Goal: Book appointment/travel/reservation

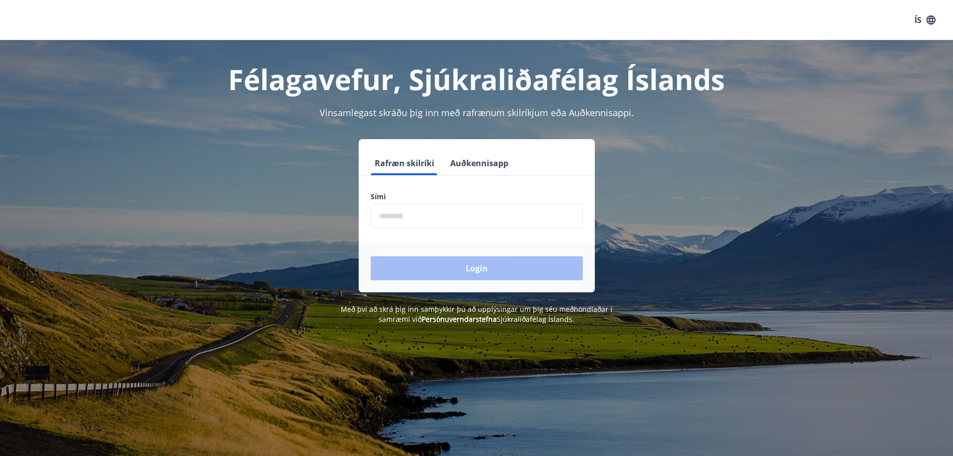
click at [407, 217] on input "phone" at bounding box center [477, 216] width 212 height 25
type input "********"
click at [458, 267] on button "Login" at bounding box center [477, 268] width 212 height 24
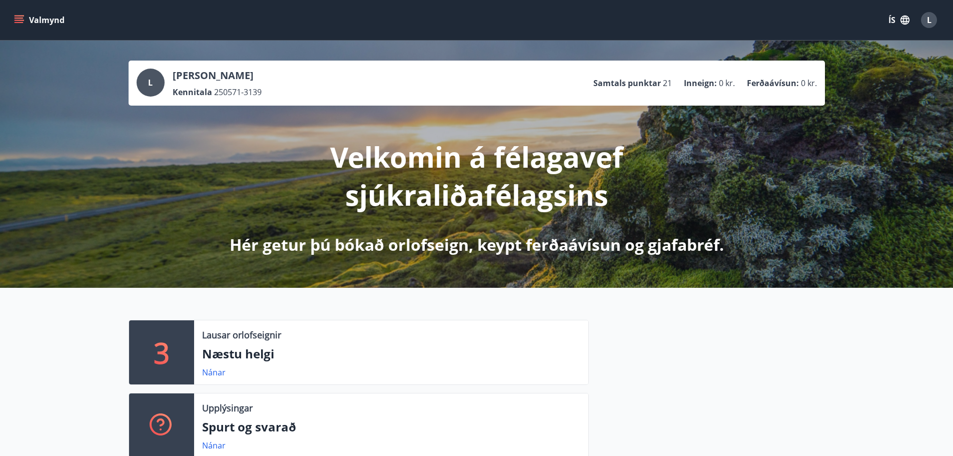
drag, startPoint x: 459, startPoint y: 267, endPoint x: 869, endPoint y: 204, distance: 415.0
click at [869, 204] on div "L [PERSON_NAME] Kennitala 250571-3139 Samtals punktar 21 Inneign : 0 kr. Ferðaá…" at bounding box center [476, 164] width 953 height 247
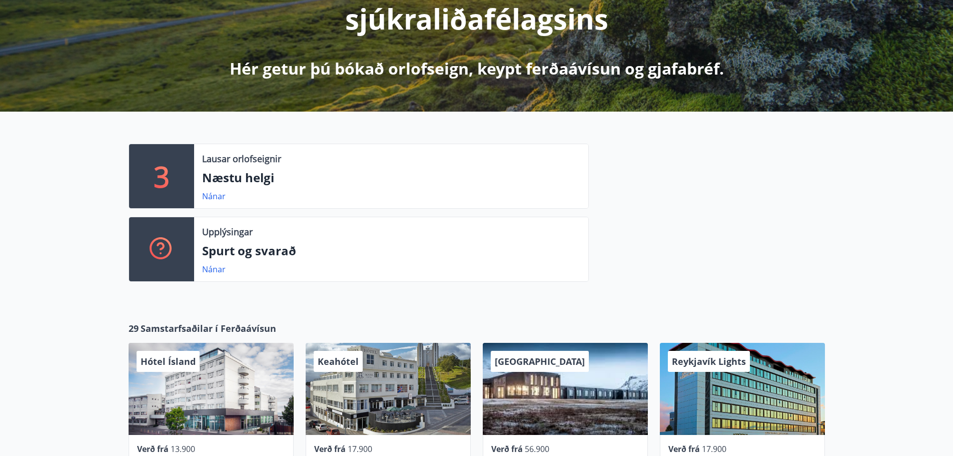
scroll to position [200, 0]
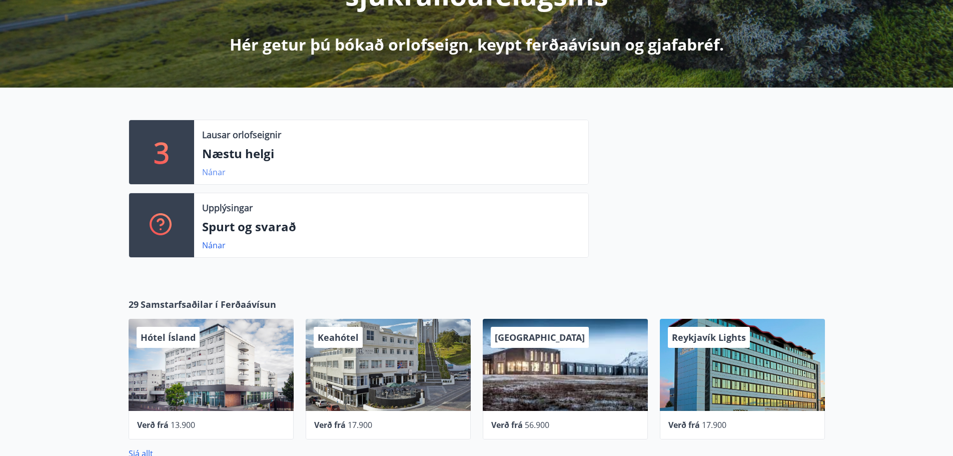
click at [212, 167] on link "Nánar" at bounding box center [214, 172] width 24 height 11
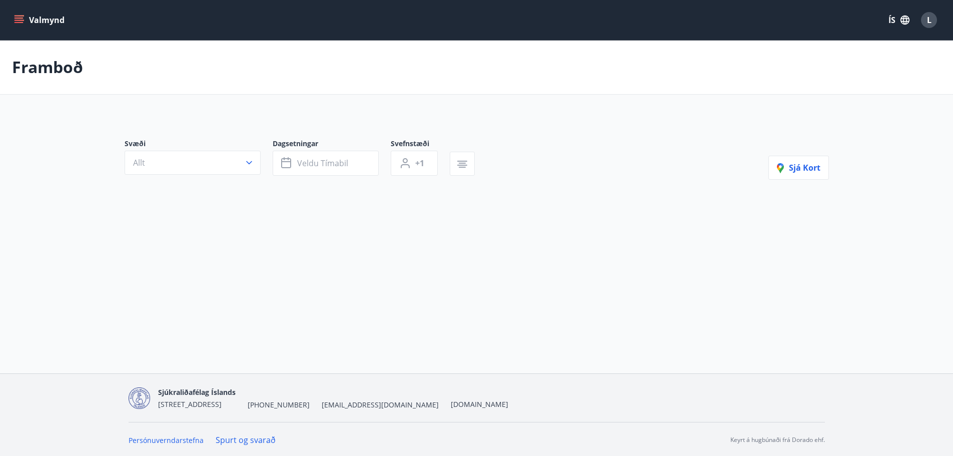
type input "*"
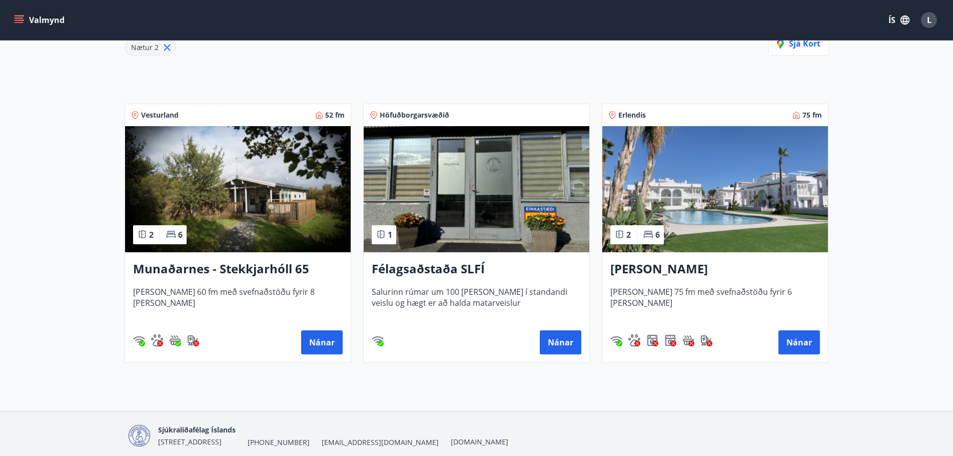
scroll to position [189, 0]
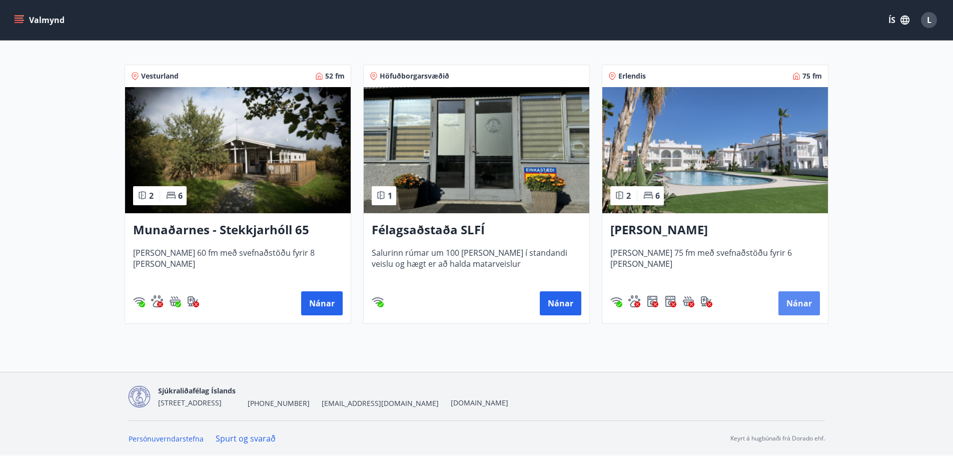
click at [809, 314] on button "Nánar" at bounding box center [799, 303] width 42 height 24
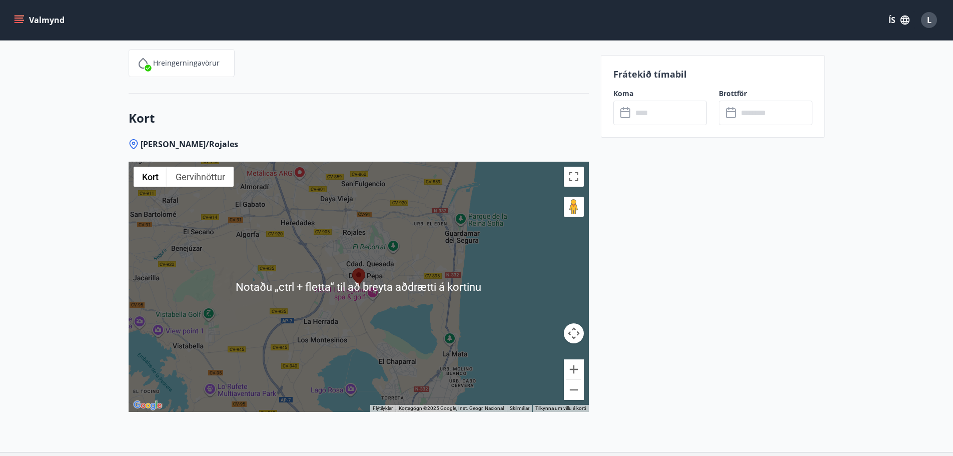
scroll to position [1300, 0]
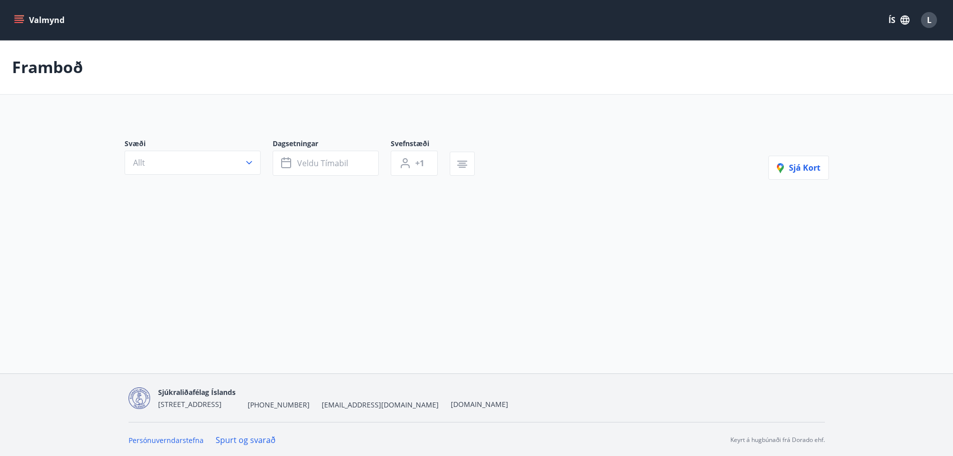
type input "*"
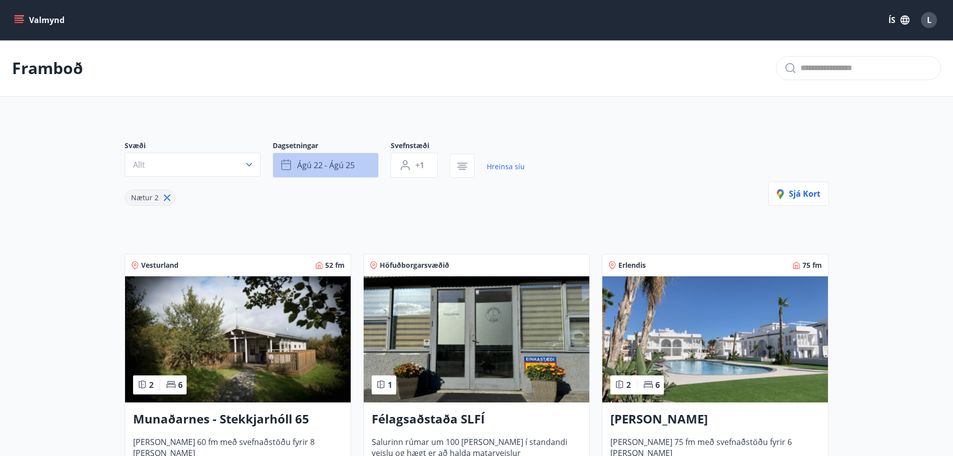
click at [315, 164] on span "ágú 22 - ágú 25" at bounding box center [326, 165] width 58 height 11
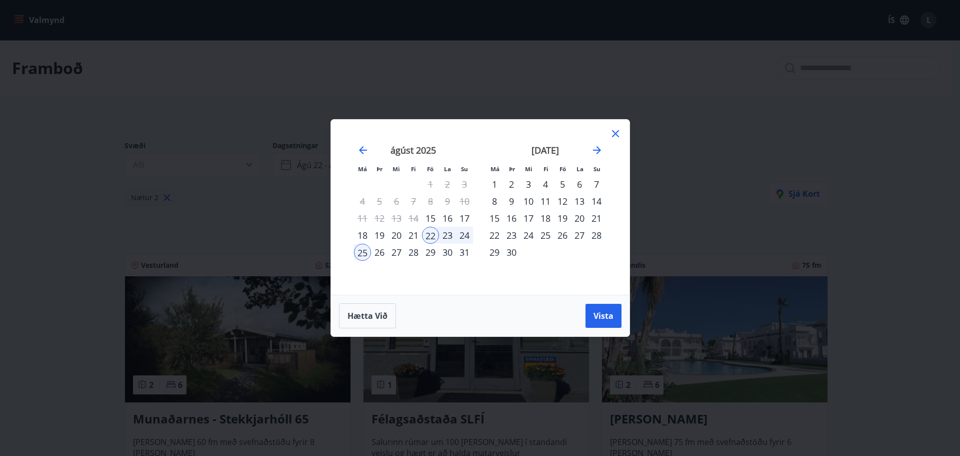
click at [428, 250] on div "29" at bounding box center [430, 252] width 17 height 17
click at [493, 180] on div "1" at bounding box center [494, 184] width 17 height 17
click at [601, 313] on span "Vista" at bounding box center [604, 315] width 20 height 11
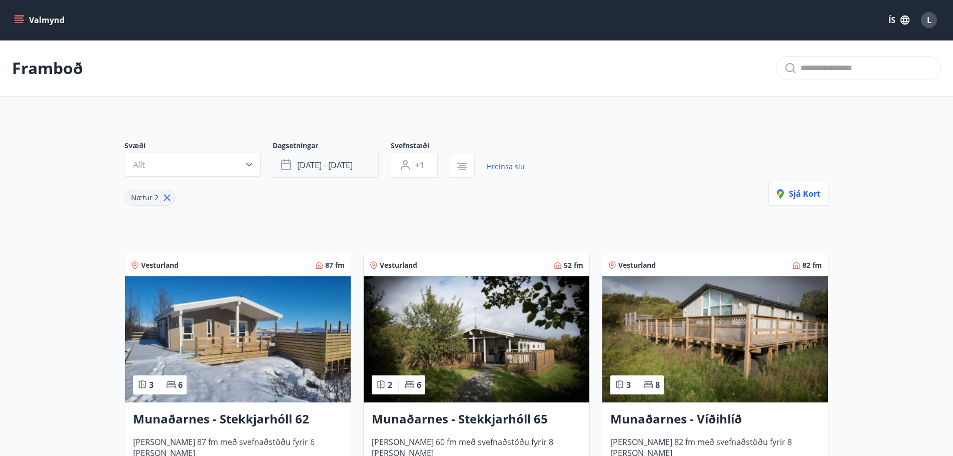
click at [313, 167] on span "[DATE] - [DATE]" at bounding box center [325, 165] width 56 height 11
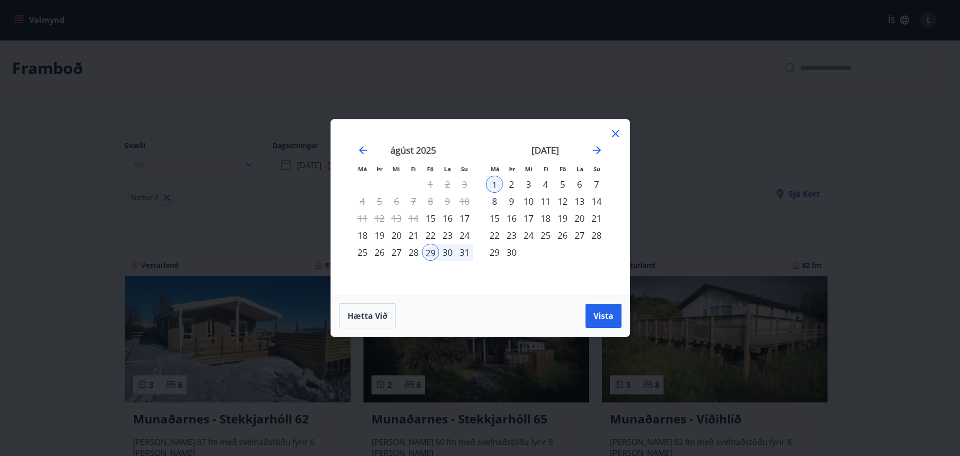
click at [544, 233] on div "25" at bounding box center [545, 235] width 17 height 17
click at [512, 253] on div "30" at bounding box center [511, 252] width 17 height 17
click at [605, 317] on span "Vista" at bounding box center [604, 315] width 20 height 11
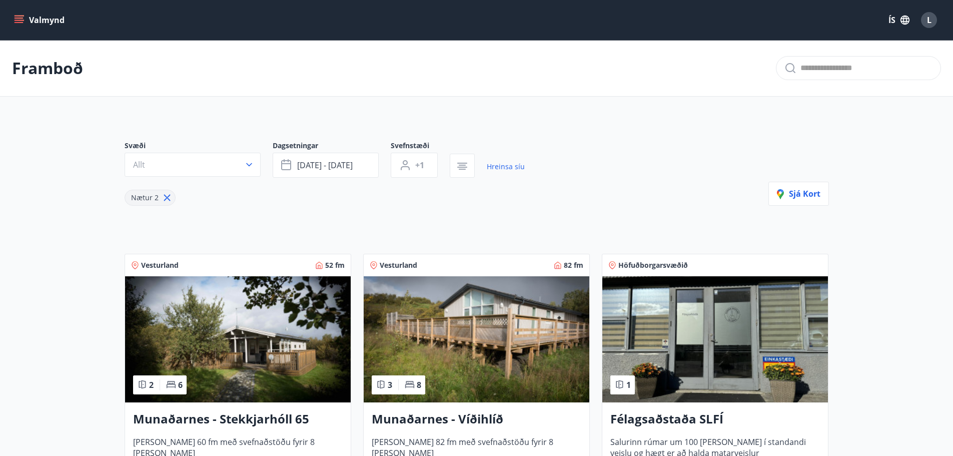
click at [20, 14] on button "Valmynd" at bounding box center [40, 20] width 57 height 18
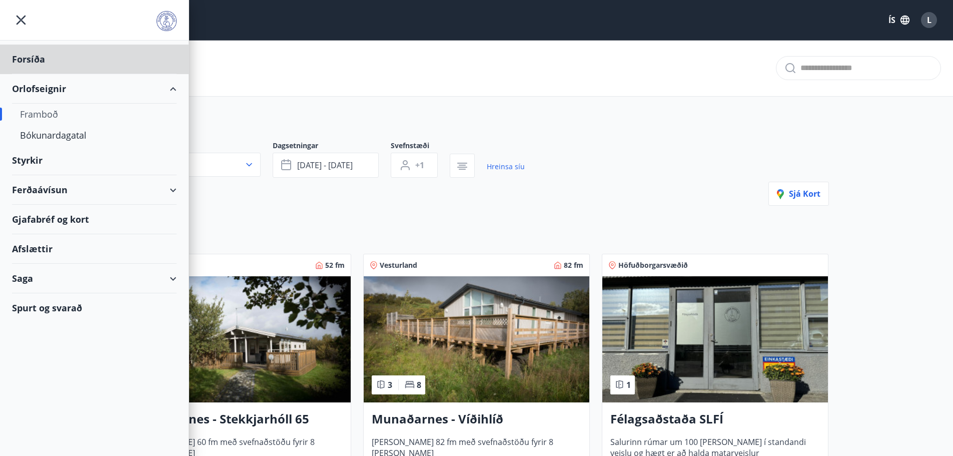
click at [29, 74] on div "Styrkir" at bounding box center [94, 60] width 165 height 30
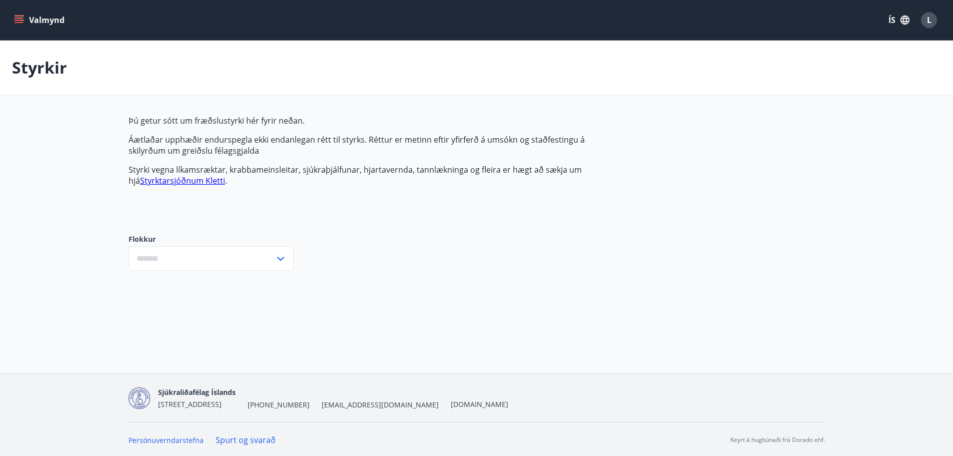
type input "***"
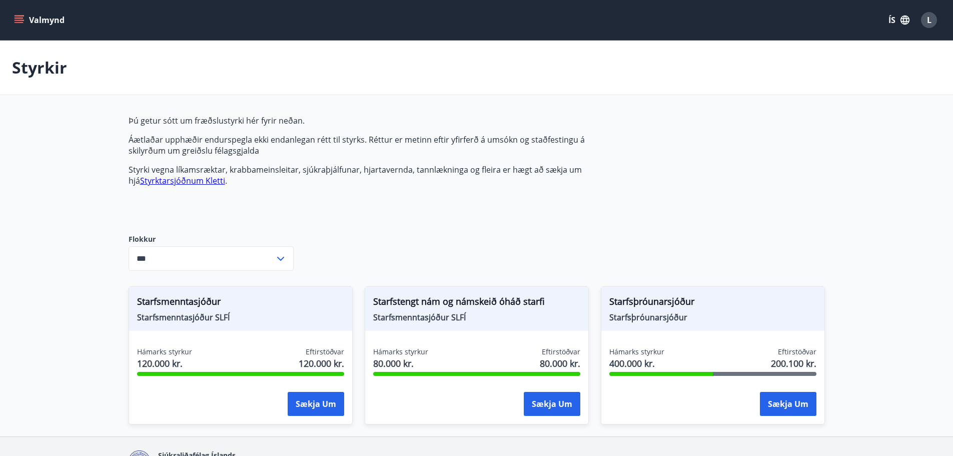
click at [15, 13] on button "Valmynd" at bounding box center [40, 20] width 57 height 18
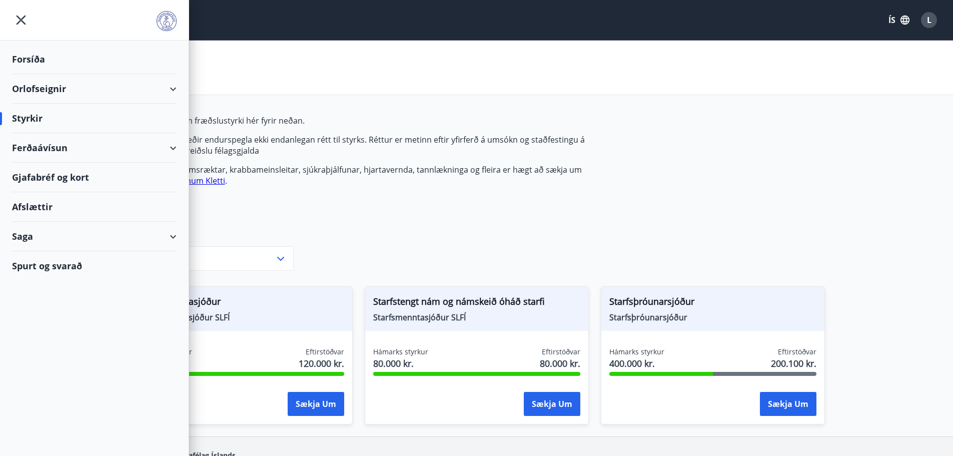
click at [47, 153] on div "Ferðaávísun" at bounding box center [94, 148] width 165 height 30
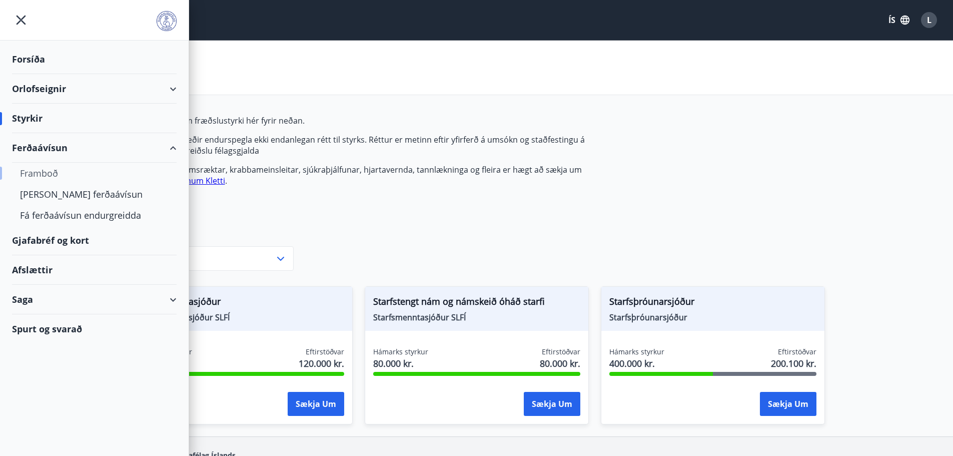
click at [46, 174] on div "Framboð" at bounding box center [94, 173] width 149 height 21
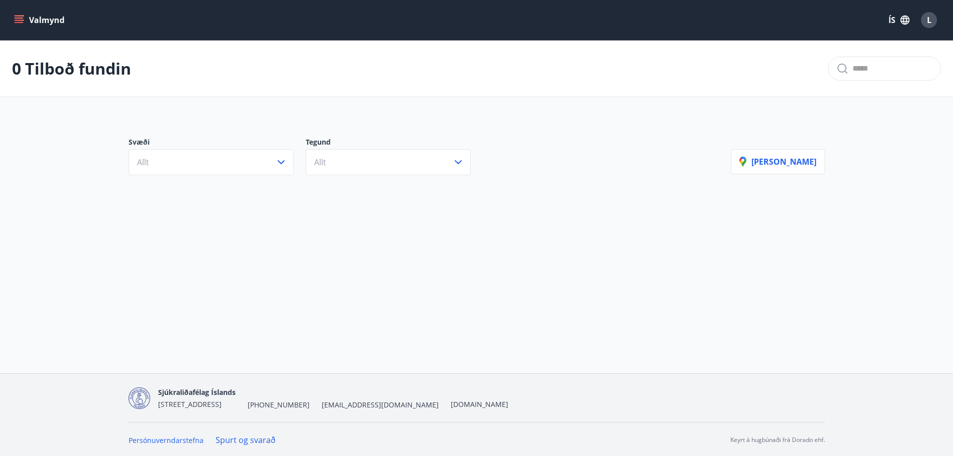
click at [19, 17] on icon "menu" at bounding box center [19, 20] width 10 height 10
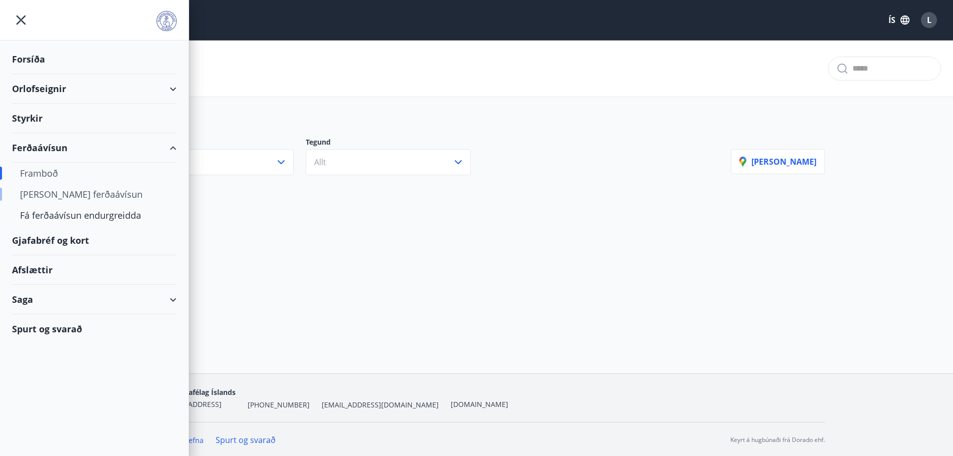
click at [49, 195] on div "[PERSON_NAME] ferðaávísun" at bounding box center [94, 194] width 149 height 21
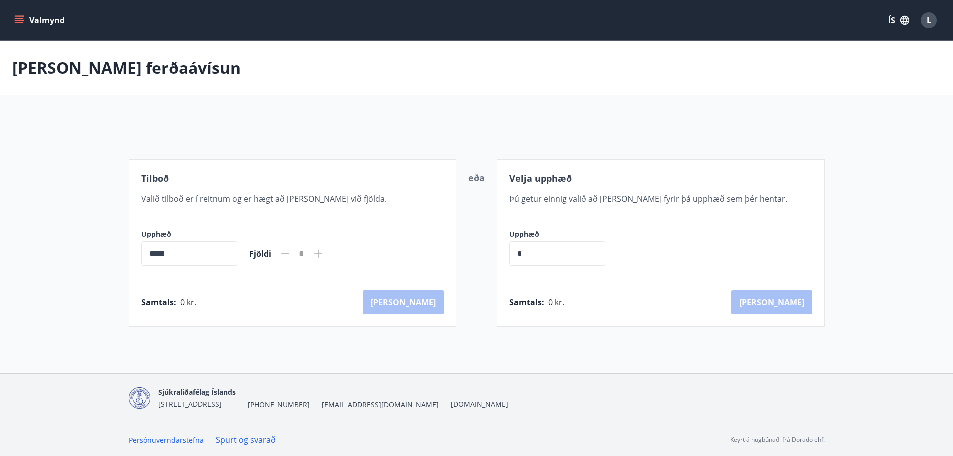
click at [322, 251] on icon at bounding box center [318, 254] width 8 height 8
click at [17, 14] on button "Valmynd" at bounding box center [40, 20] width 57 height 18
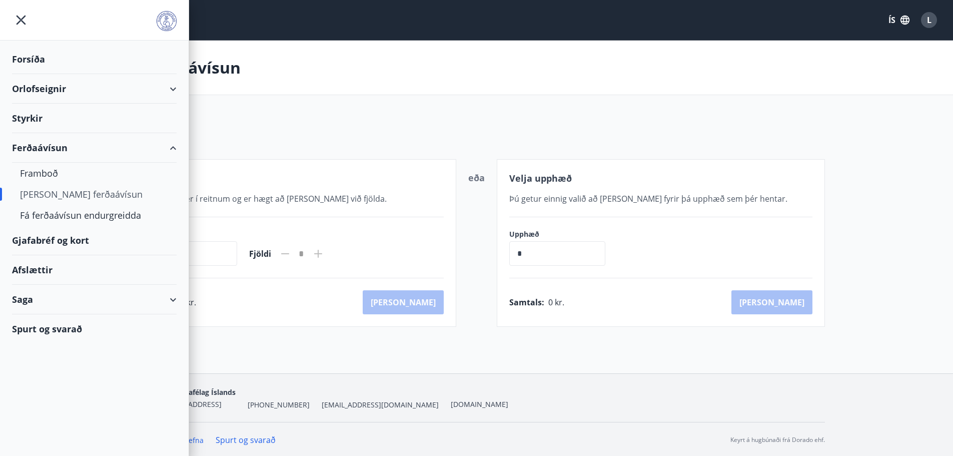
click at [55, 241] on div "Gjafabréf og kort" at bounding box center [94, 241] width 165 height 30
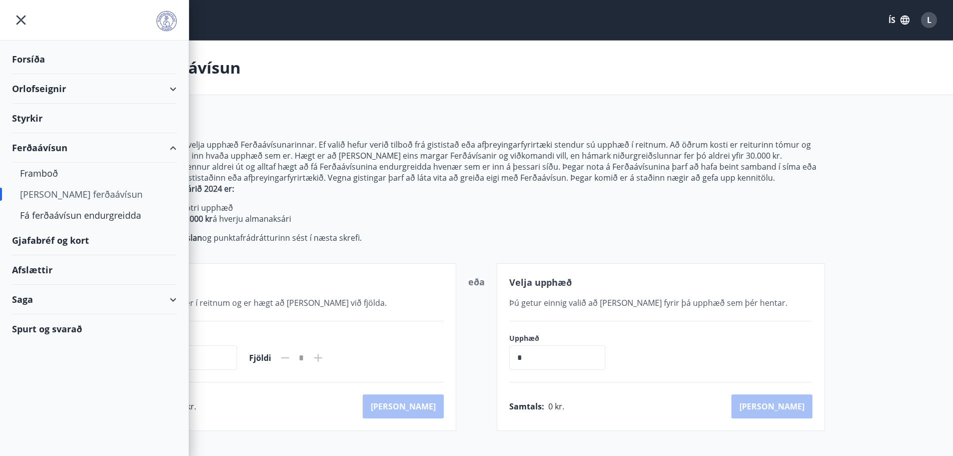
click at [103, 300] on div "Saga" at bounding box center [94, 300] width 165 height 30
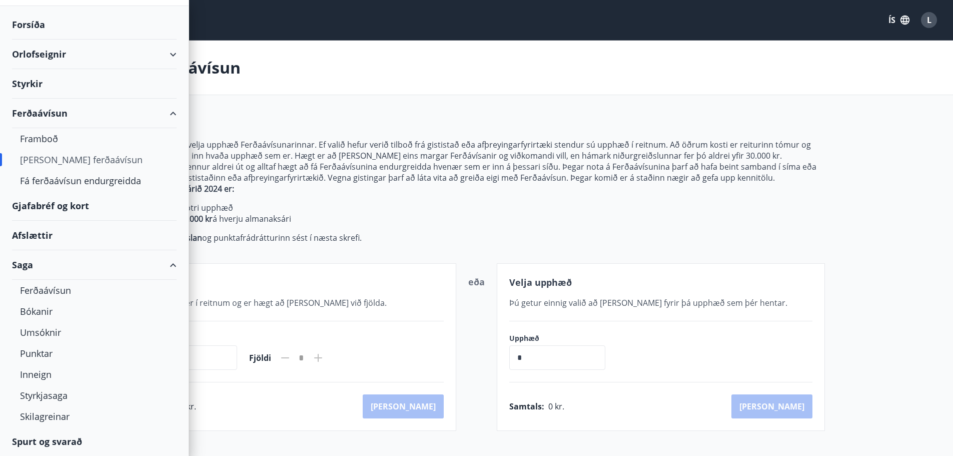
click at [54, 57] on div "Orlofseignir" at bounding box center [94, 55] width 165 height 30
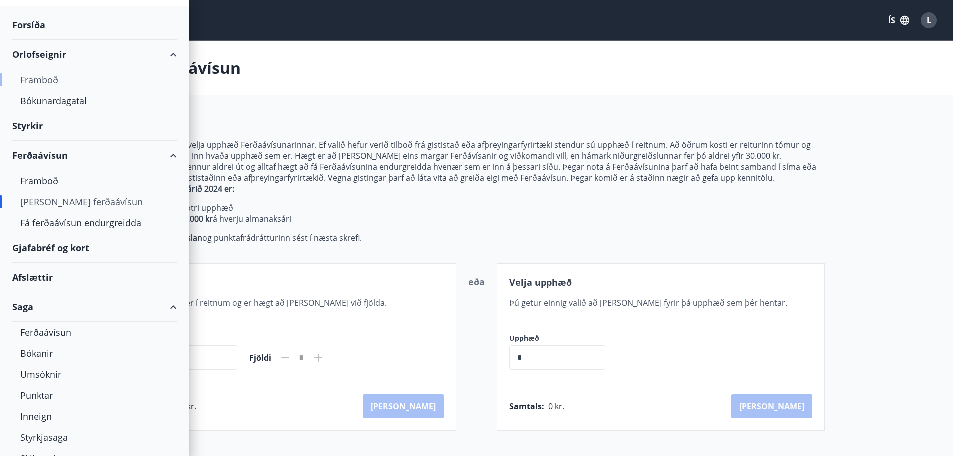
click at [39, 78] on div "Framboð" at bounding box center [94, 79] width 149 height 21
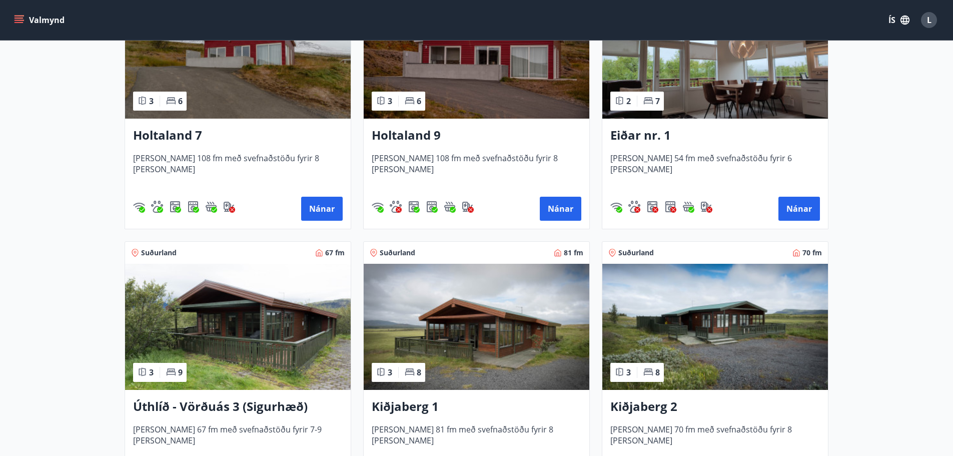
scroll to position [1400, 0]
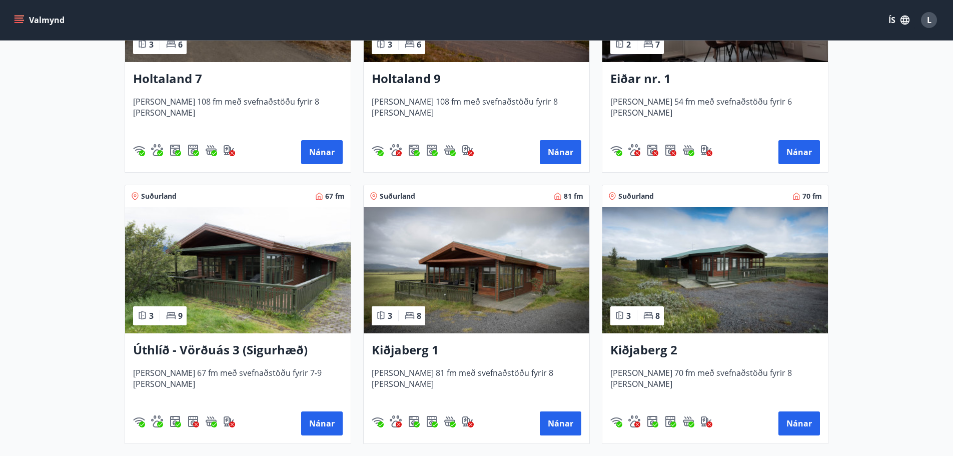
click at [198, 351] on h3 "Úthlíð - Vörðuás 3 (Sigurhæð)" at bounding box center [238, 350] width 210 height 18
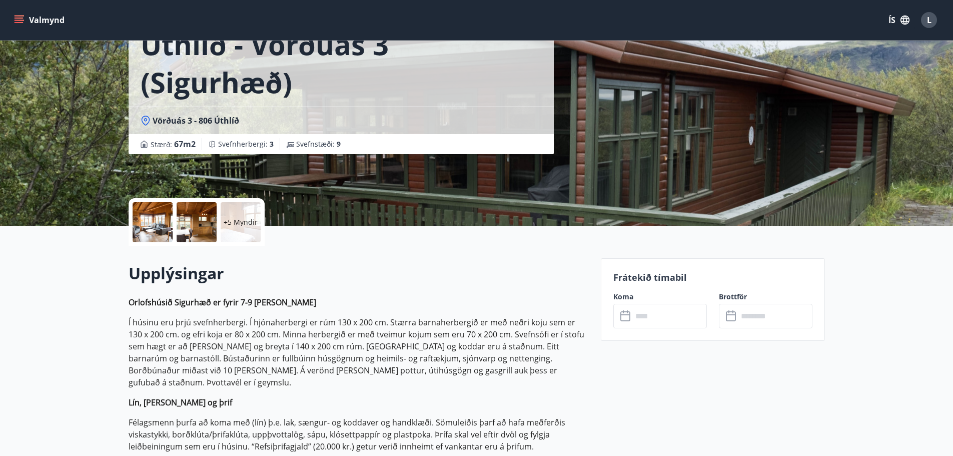
scroll to position [100, 0]
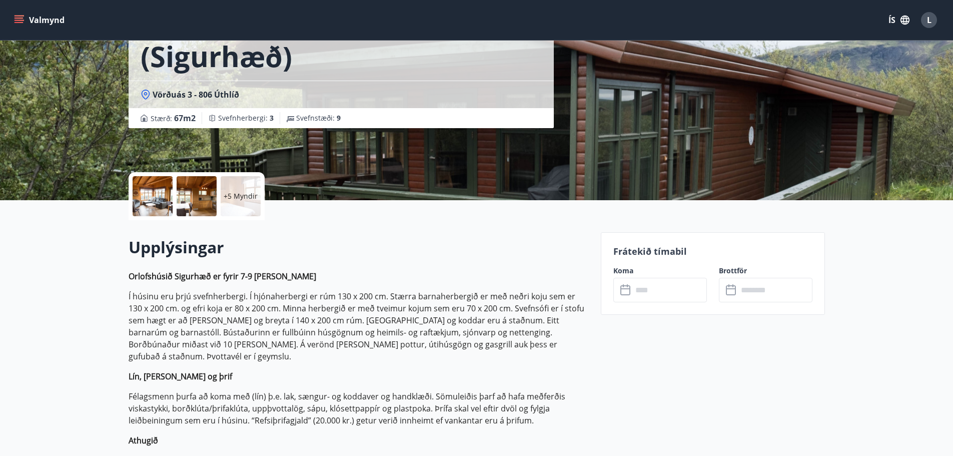
click at [626, 290] on icon at bounding box center [626, 290] width 12 height 12
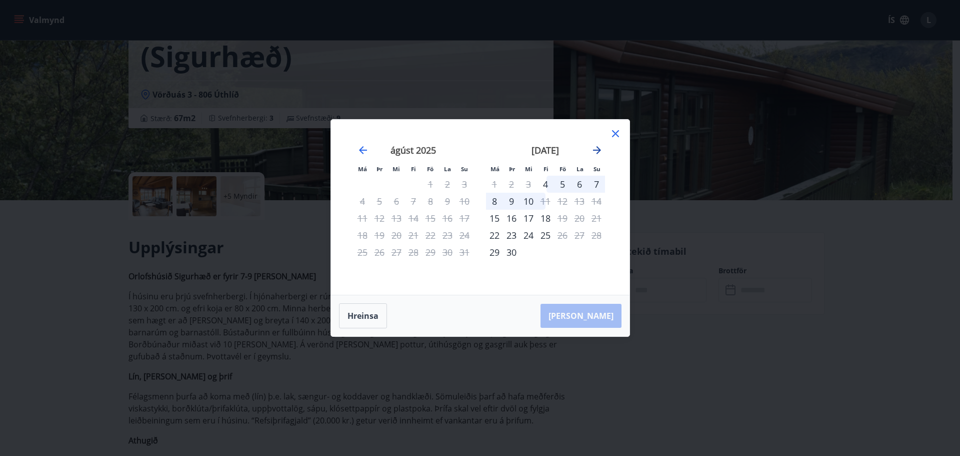
click at [598, 145] on icon "Move forward to switch to the next month." at bounding box center [597, 150] width 12 height 12
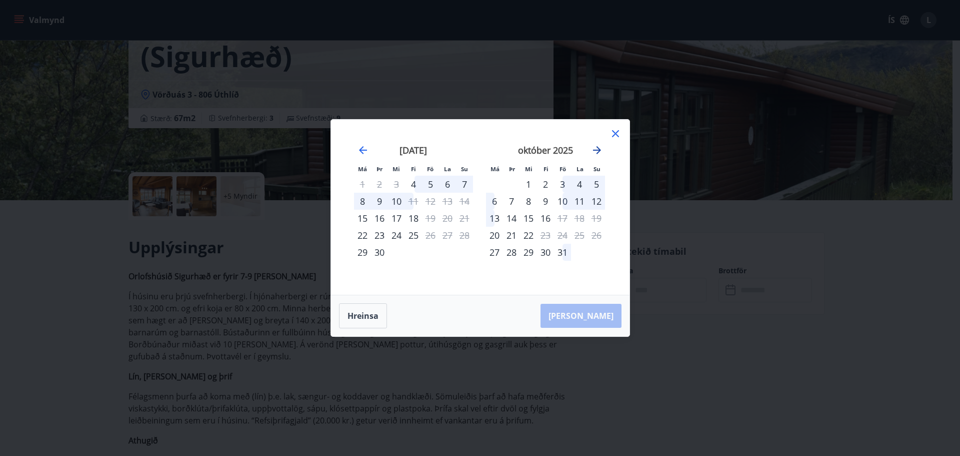
click at [598, 145] on icon "Move forward to switch to the next month." at bounding box center [597, 150] width 12 height 12
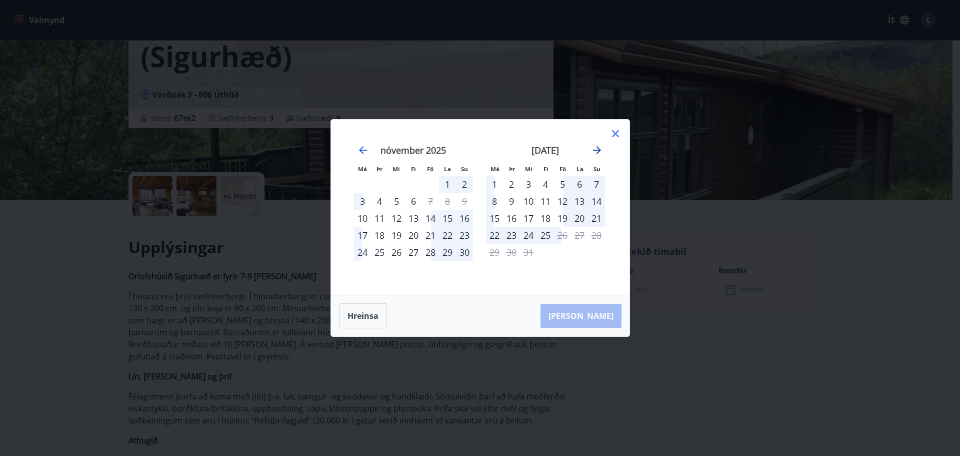
click at [598, 145] on icon "Move forward to switch to the next month." at bounding box center [597, 150] width 12 height 12
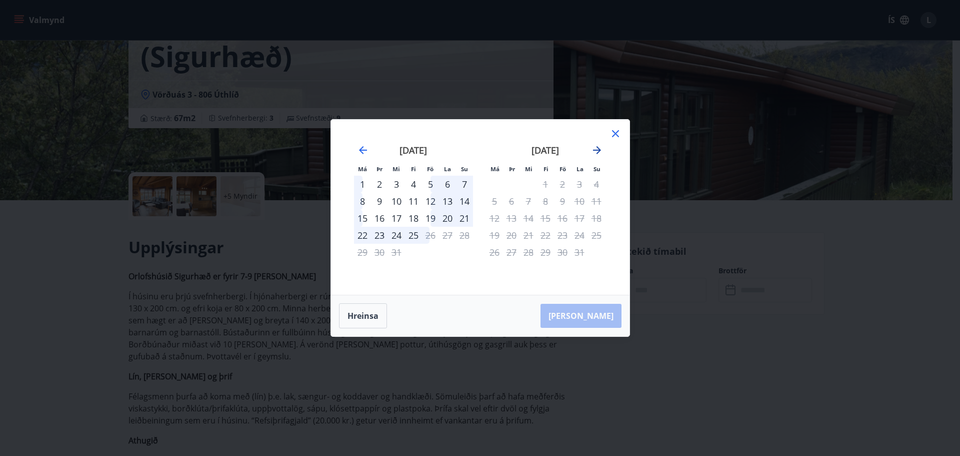
click at [598, 145] on icon "Move forward to switch to the next month." at bounding box center [597, 150] width 12 height 12
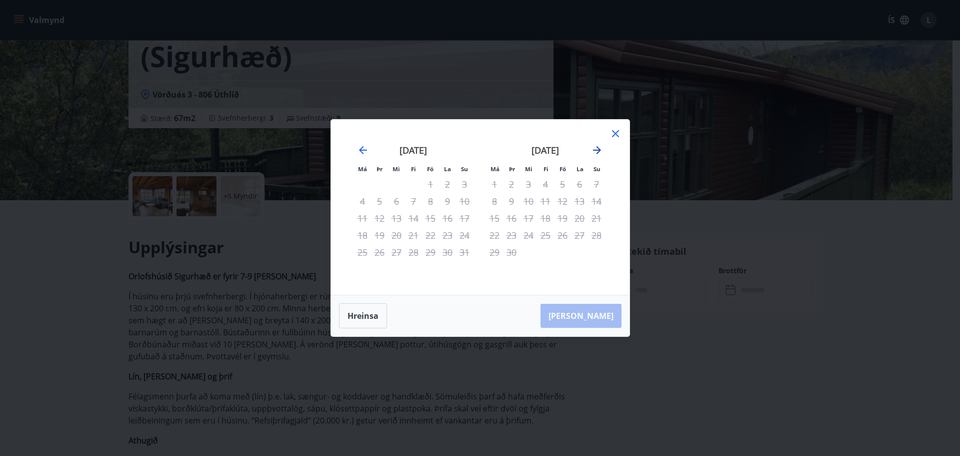
click at [598, 145] on icon "Move forward to switch to the next month." at bounding box center [597, 150] width 12 height 12
click at [614, 130] on icon at bounding box center [616, 134] width 12 height 12
